Goal: Check status

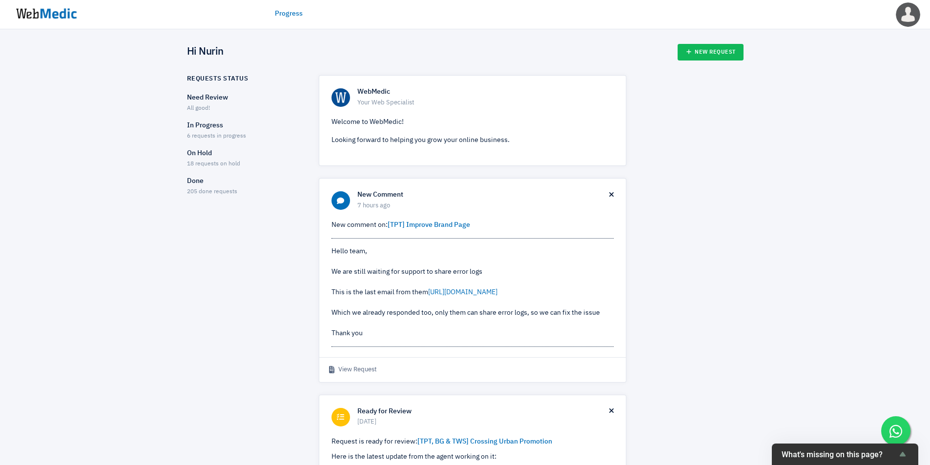
click at [225, 127] on p "In Progress" at bounding box center [244, 126] width 115 height 10
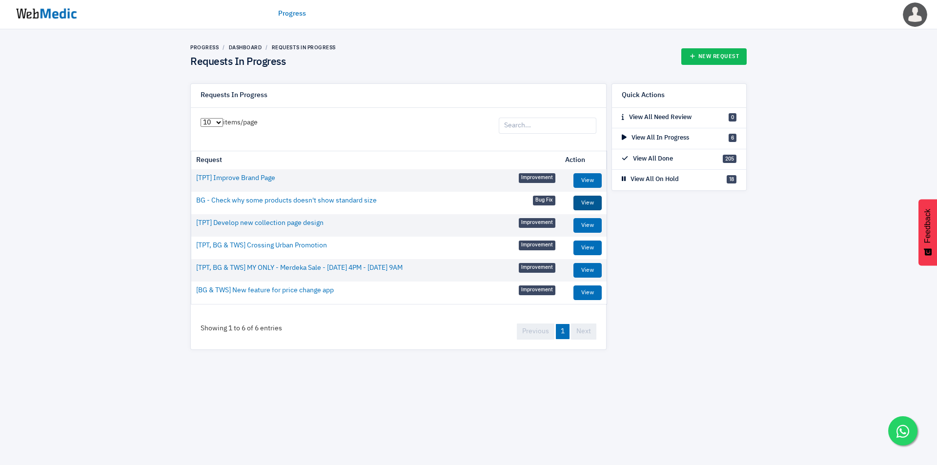
click at [592, 204] on link "View" at bounding box center [587, 203] width 28 height 15
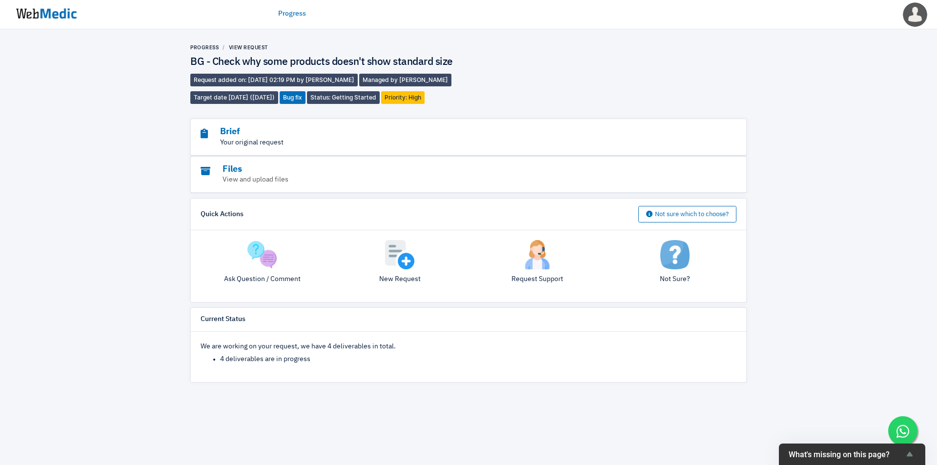
click at [342, 144] on p "Your original request" at bounding box center [442, 143] width 482 height 10
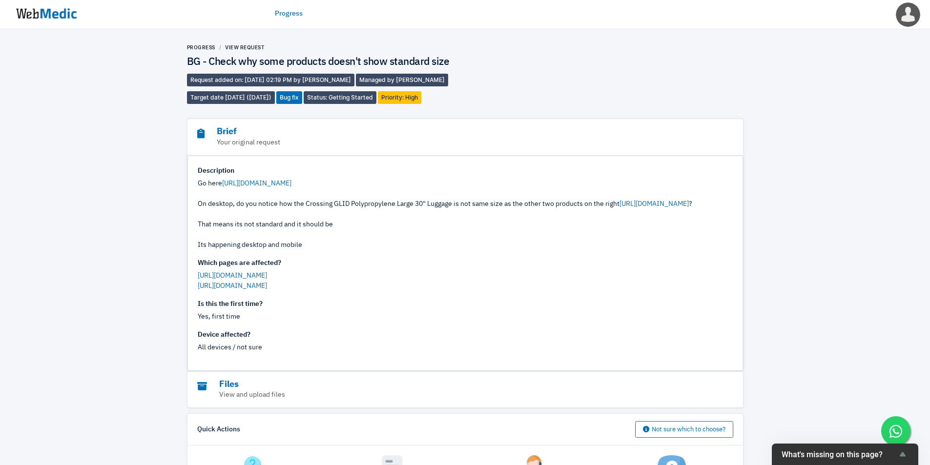
click at [392, 238] on div "Go here https://sg.boardinggate.com.sg/collections/crossing?sort_by=created-des…" at bounding box center [465, 215] width 535 height 72
click at [281, 12] on link "Progress" at bounding box center [289, 14] width 28 height 10
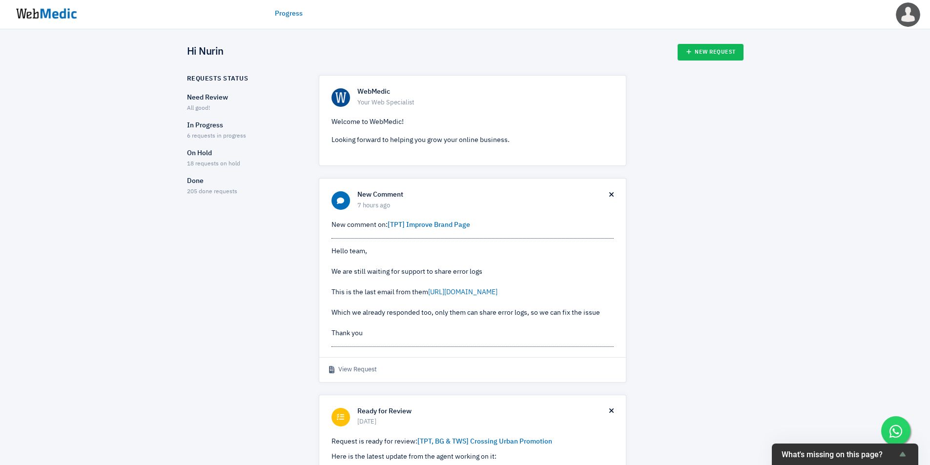
click at [203, 129] on p "In Progress" at bounding box center [244, 126] width 115 height 10
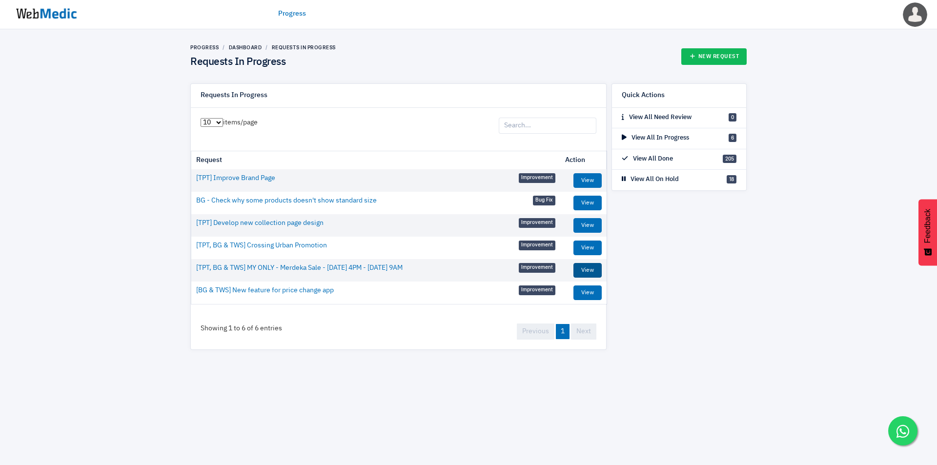
click at [586, 270] on link "View" at bounding box center [587, 270] width 28 height 15
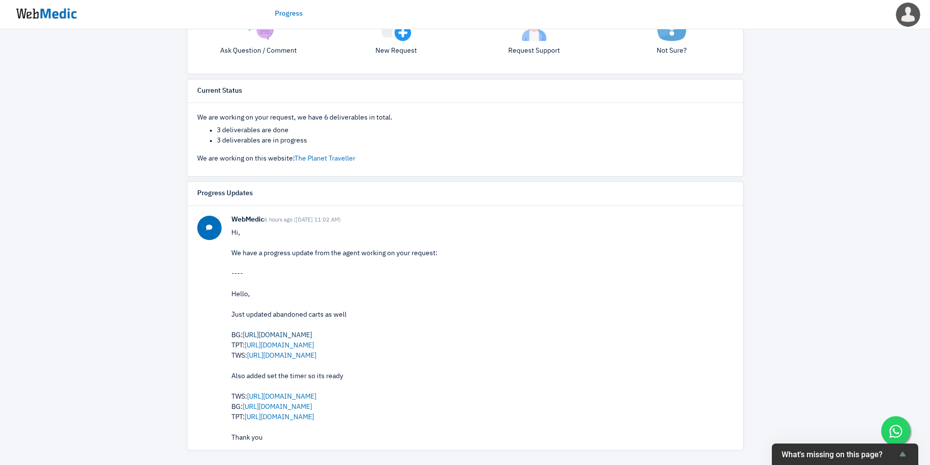
click at [292, 335] on link "[URL][DOMAIN_NAME]" at bounding box center [277, 335] width 69 height 7
click at [257, 345] on link "[URL][DOMAIN_NAME]" at bounding box center [278, 345] width 69 height 7
click at [287, 357] on link "[URL][DOMAIN_NAME]" at bounding box center [281, 355] width 69 height 7
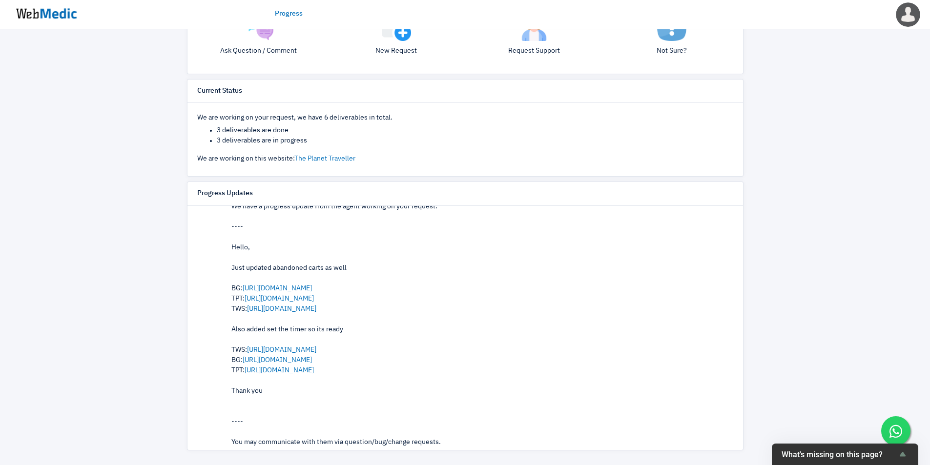
scroll to position [163, 0]
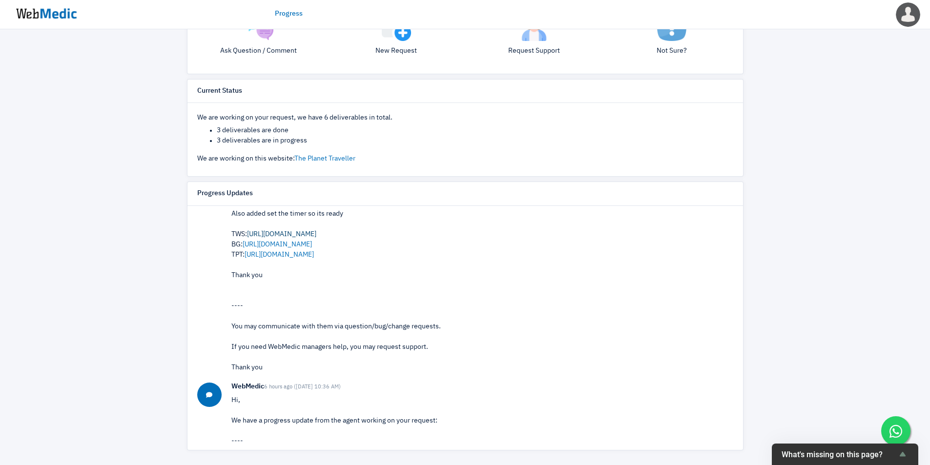
click at [289, 234] on link "[URL][DOMAIN_NAME]" at bounding box center [281, 234] width 69 height 7
click at [297, 243] on link "[URL][DOMAIN_NAME]" at bounding box center [277, 244] width 69 height 7
click at [313, 253] on link "[URL][DOMAIN_NAME]" at bounding box center [278, 254] width 69 height 7
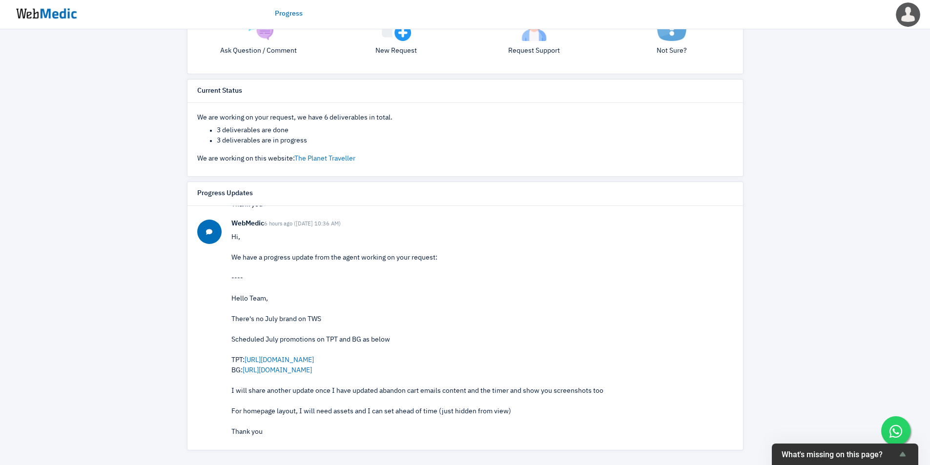
scroll to position [406, 0]
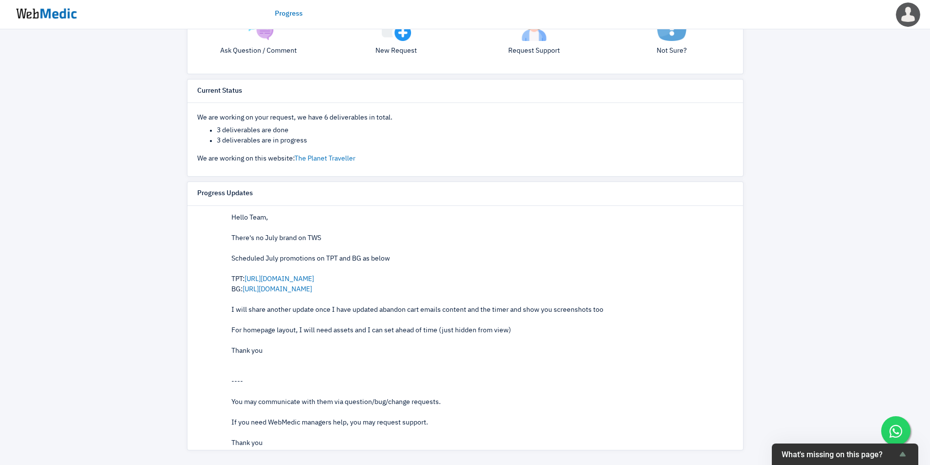
click at [292, 346] on div "Hello Team, There's no July brand on TWS Scheduled July promotions on TPT and B…" at bounding box center [482, 284] width 502 height 143
drag, startPoint x: 296, startPoint y: 399, endPoint x: 295, endPoint y: 407, distance: 8.4
click at [296, 398] on p "Hi, We have a progress update from the agent working on your request: ---- Hell…" at bounding box center [482, 299] width 502 height 297
click at [296, 436] on p "Hi, We have a progress update from the agent working on your request: ---- Hell…" at bounding box center [482, 299] width 502 height 297
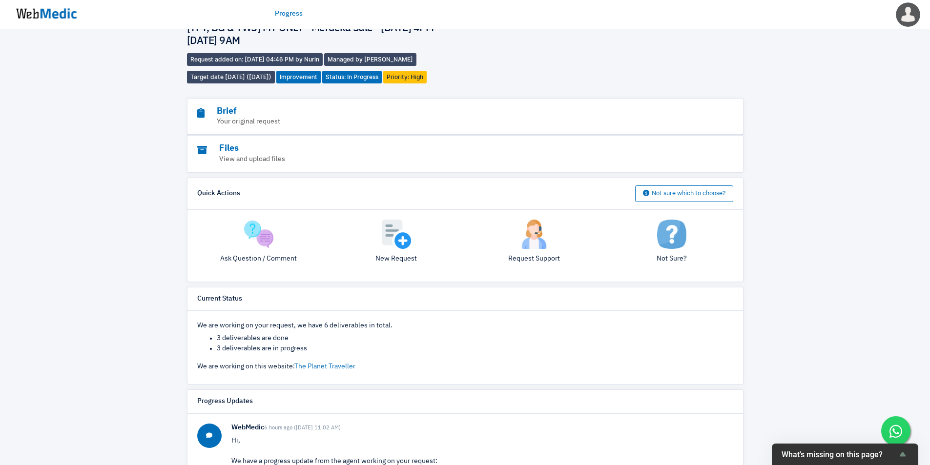
scroll to position [0, 0]
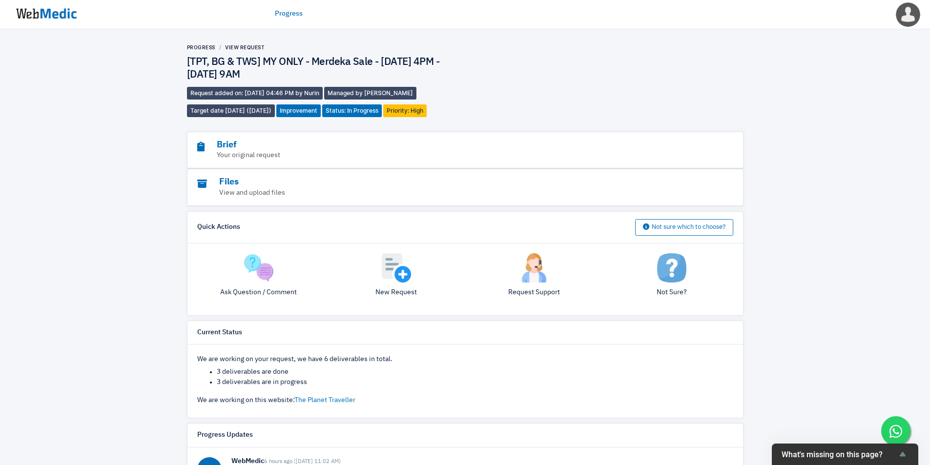
click at [864, 165] on div "Progress View Request [TPT, BG & TWS] MY ONLY - Merdeka Sale - [DATE] 4PM - [DA…" at bounding box center [465, 367] width 930 height 677
click at [112, 334] on div "Progress View Request [TPT, BG & TWS] MY ONLY - Merdeka Sale - [DATE] 4PM - [DA…" at bounding box center [465, 367] width 930 height 677
